Goal: Task Accomplishment & Management: Use online tool/utility

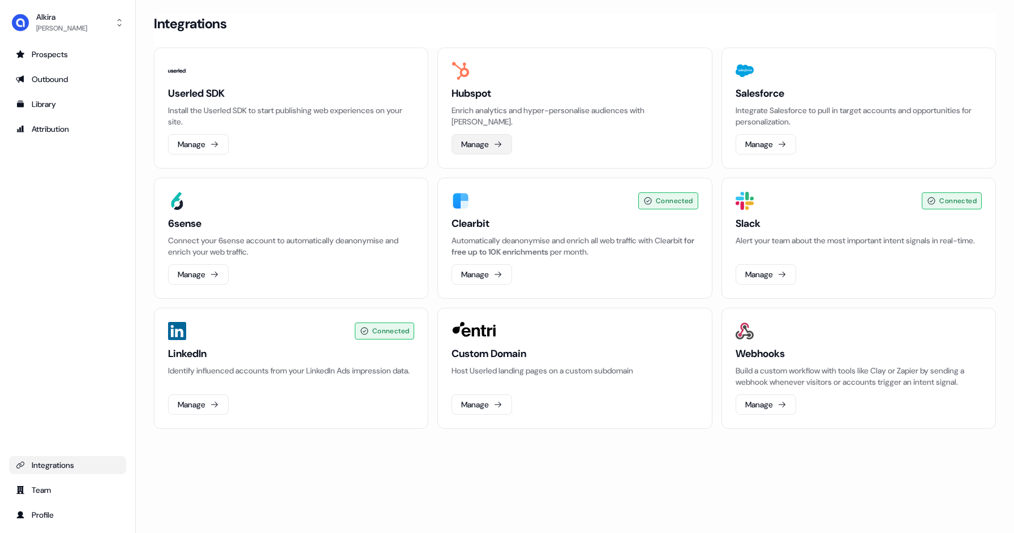
click at [483, 148] on button "Manage" at bounding box center [481, 144] width 61 height 20
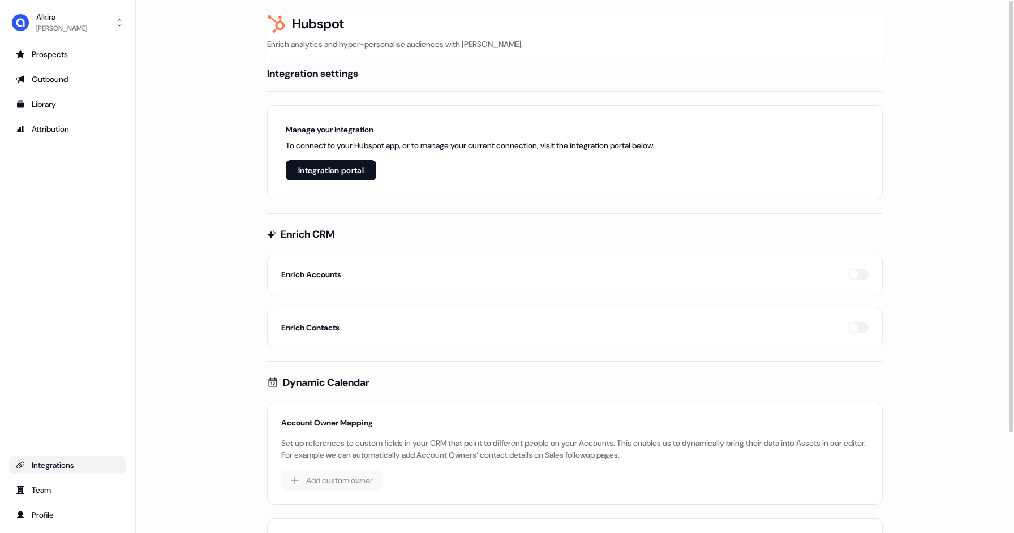
click at [311, 175] on button "Integration portal" at bounding box center [331, 170] width 91 height 20
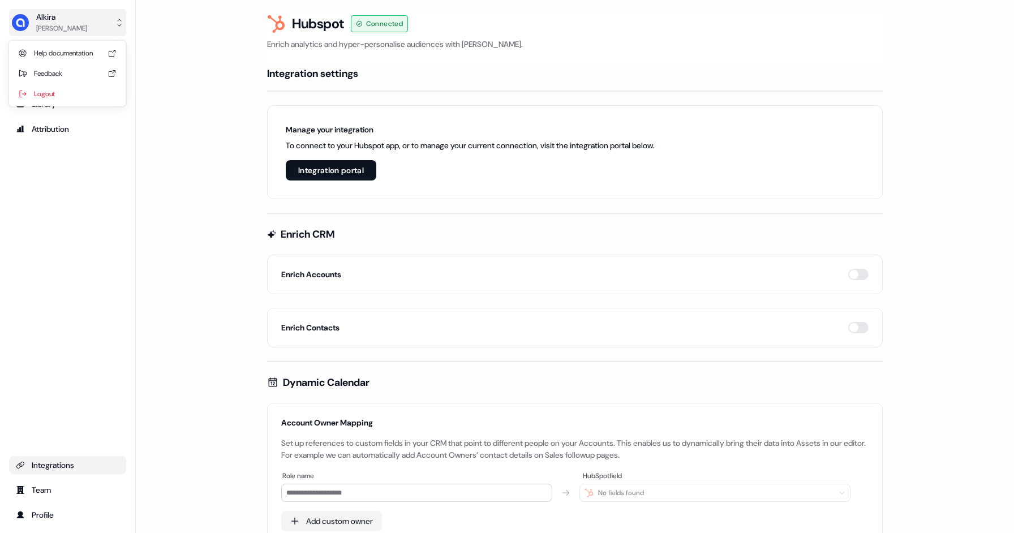
click at [35, 17] on div "[PERSON_NAME]" at bounding box center [49, 22] width 76 height 23
click at [37, 217] on div "[PERSON_NAME] Help documentation Feedback Logout Prospects Outbound Library Att…" at bounding box center [68, 266] width 136 height 533
click at [49, 63] on link "Prospects" at bounding box center [67, 54] width 117 height 18
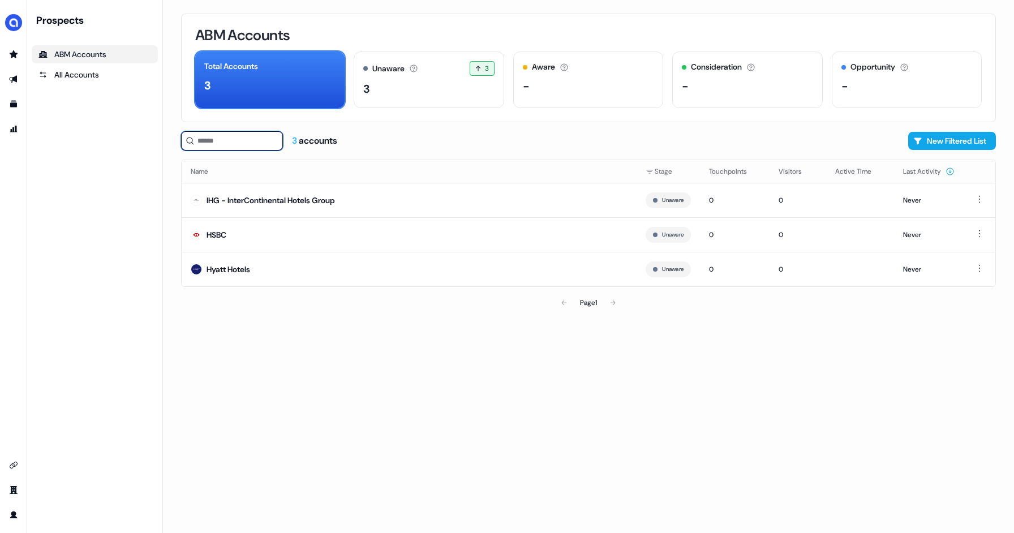
click at [219, 140] on input at bounding box center [232, 140] width 102 height 19
click at [955, 143] on button "New Filtered List" at bounding box center [952, 141] width 88 height 18
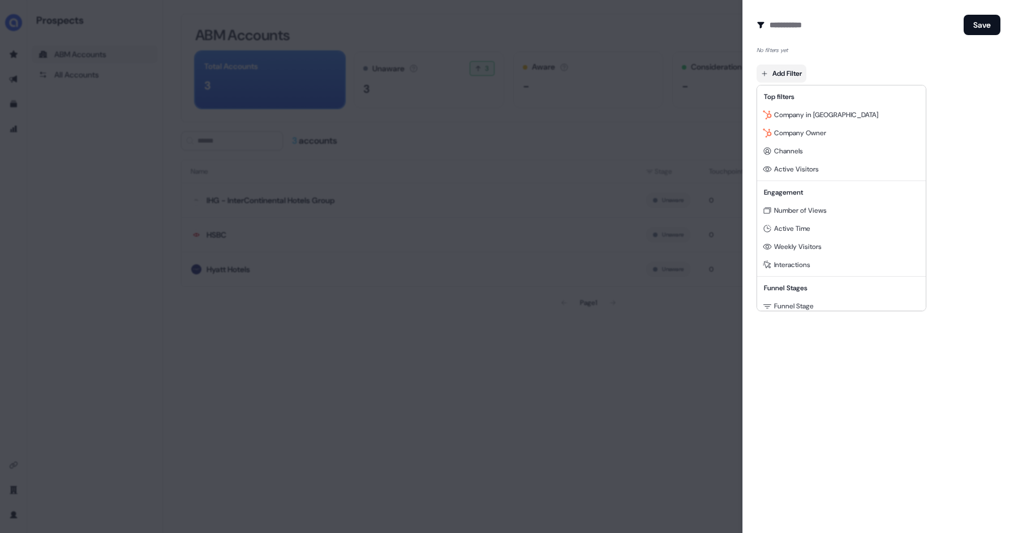
click at [800, 74] on body "For the best experience switch devices to a bigger screen. Go to [DOMAIN_NAME] …" at bounding box center [507, 266] width 1014 height 533
click at [830, 113] on span "Company in [GEOGRAPHIC_DATA]" at bounding box center [826, 114] width 104 height 9
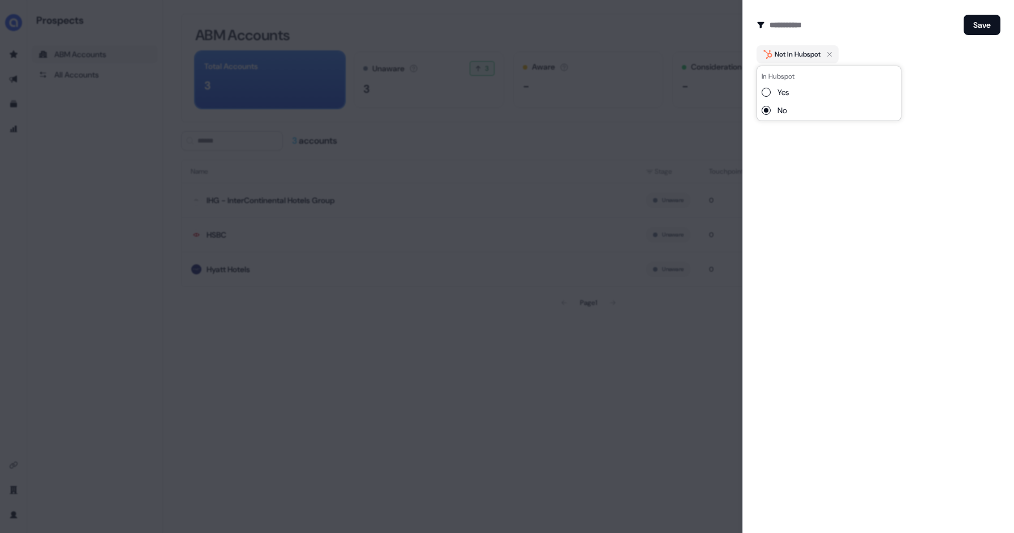
click at [763, 93] on button "Yes" at bounding box center [765, 92] width 9 height 9
click at [854, 163] on div "Create Audience Filter Create a new audience by setting a name and configuring …" at bounding box center [878, 266] width 272 height 533
click at [789, 93] on div "Create Audience Filter Create a new audience by setting a name and configuring …" at bounding box center [878, 266] width 272 height 533
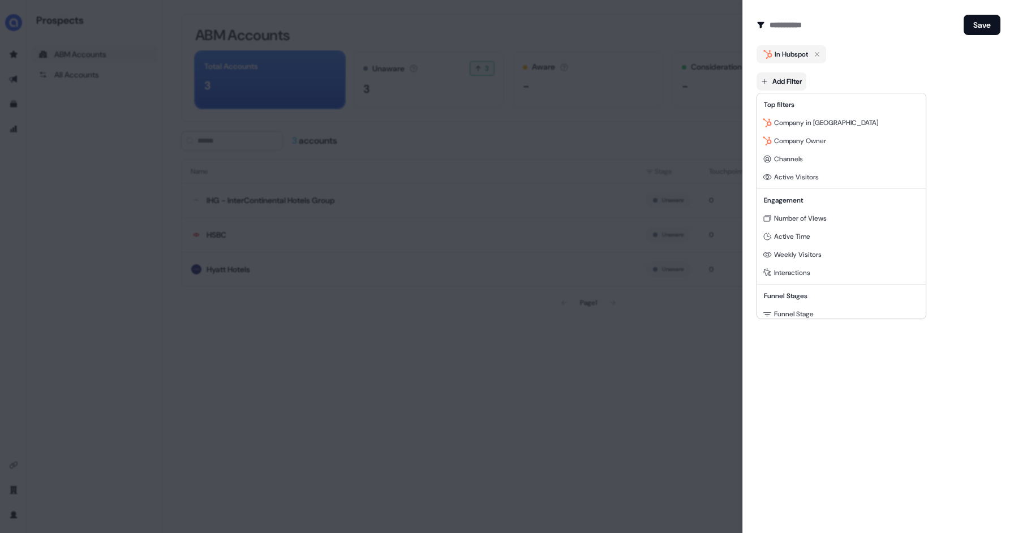
click at [786, 85] on body "For the best experience switch devices to a bigger screen. Go to [DOMAIN_NAME] …" at bounding box center [507, 266] width 1014 height 533
click at [802, 316] on span "Funnel Stage" at bounding box center [794, 313] width 40 height 9
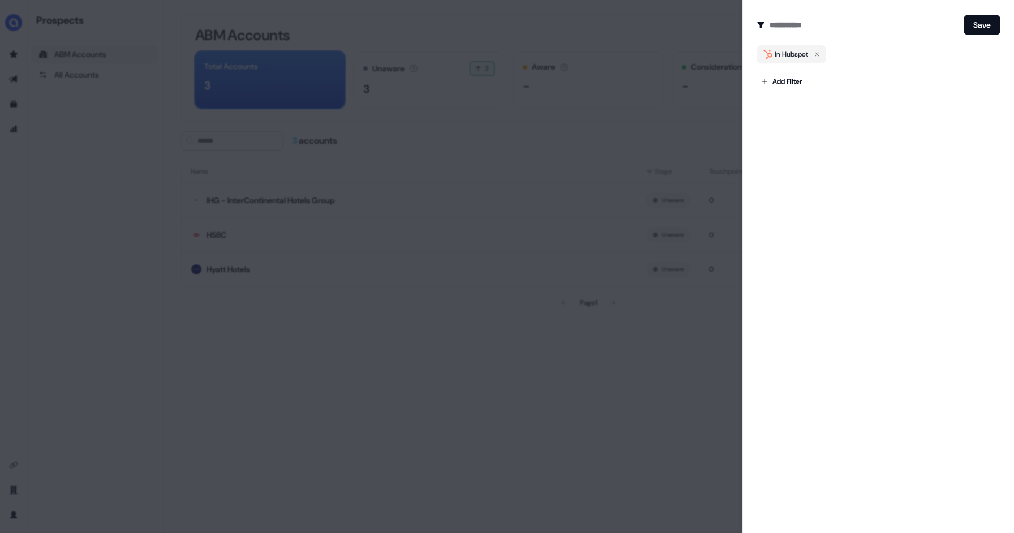
click at [899, 110] on div "Create Audience Filter Create a new audience by setting a name and configuring …" at bounding box center [878, 266] width 272 height 533
click at [619, 40] on div at bounding box center [507, 266] width 1014 height 533
